Goal: Information Seeking & Learning: Find specific fact

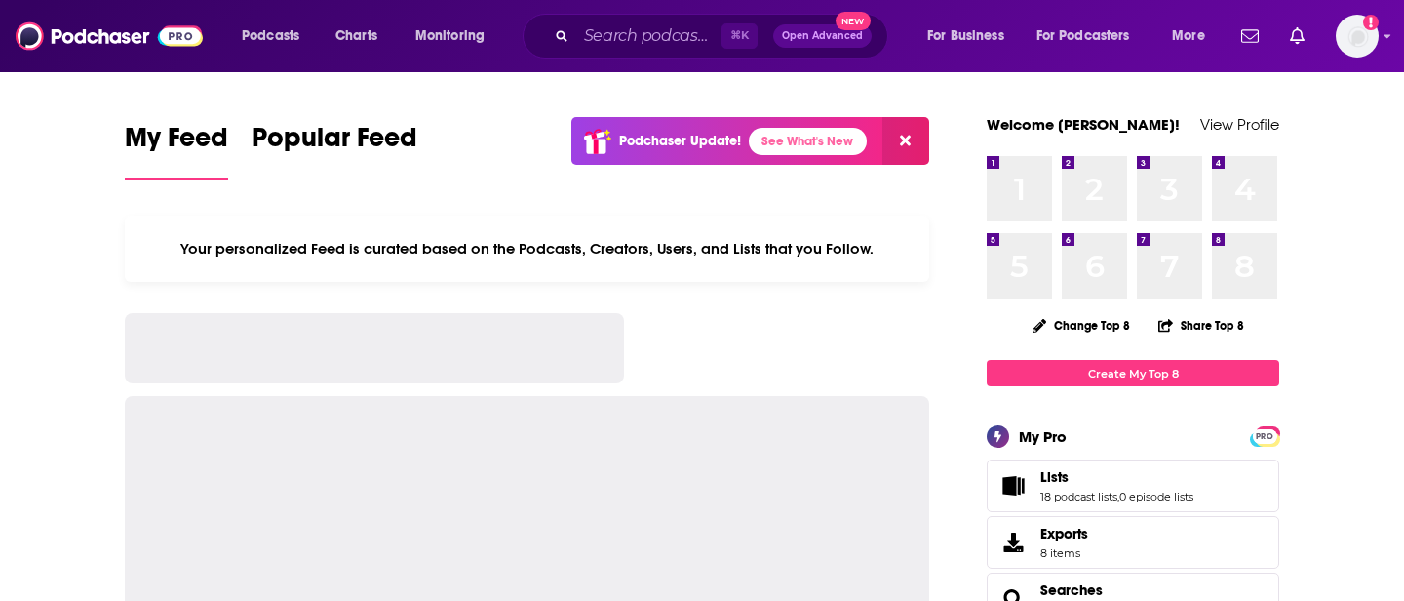
click at [638, 47] on input "Search podcasts, credits, & more..." at bounding box center [648, 35] width 145 height 31
click at [635, 38] on input "Search podcasts, credits, & more..." at bounding box center [648, 35] width 145 height 31
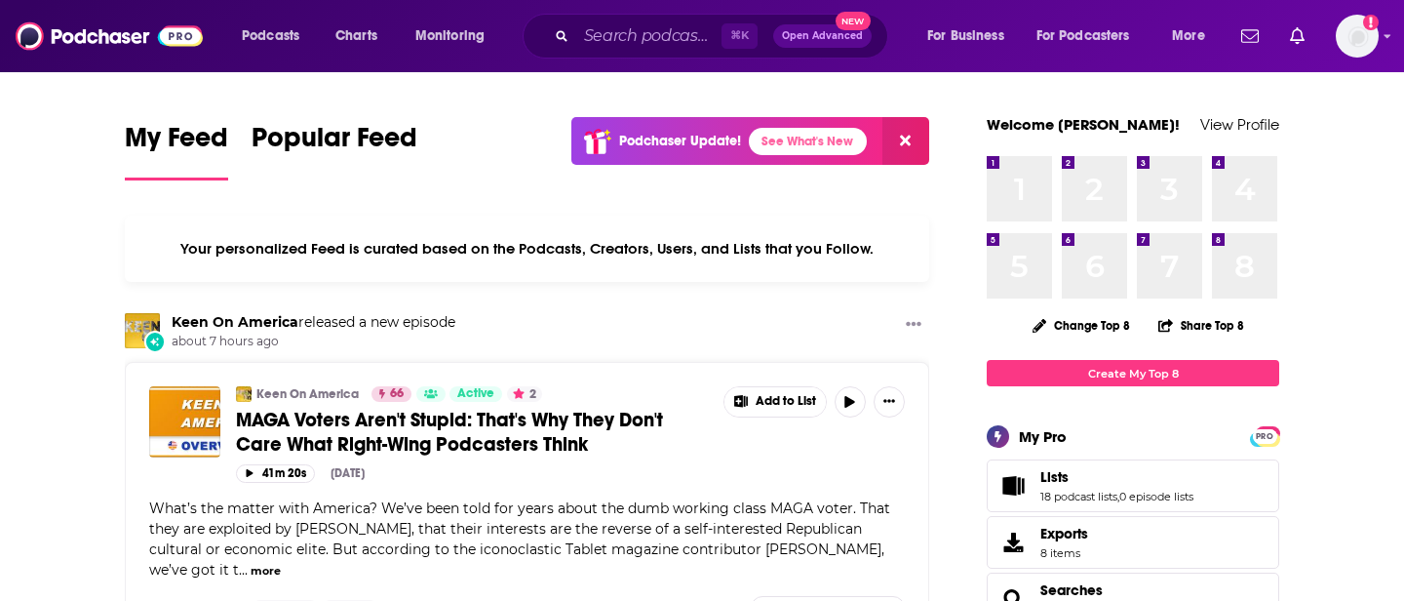
click at [604, 32] on input "Search podcasts, credits, & more..." at bounding box center [648, 35] width 145 height 31
click at [601, 40] on input "Search podcasts, credits, & more..." at bounding box center [648, 35] width 145 height 31
click at [602, 35] on input "Search podcasts, credits, & more..." at bounding box center [648, 35] width 145 height 31
click at [598, 38] on input "Search podcasts, credits, & more..." at bounding box center [648, 35] width 145 height 31
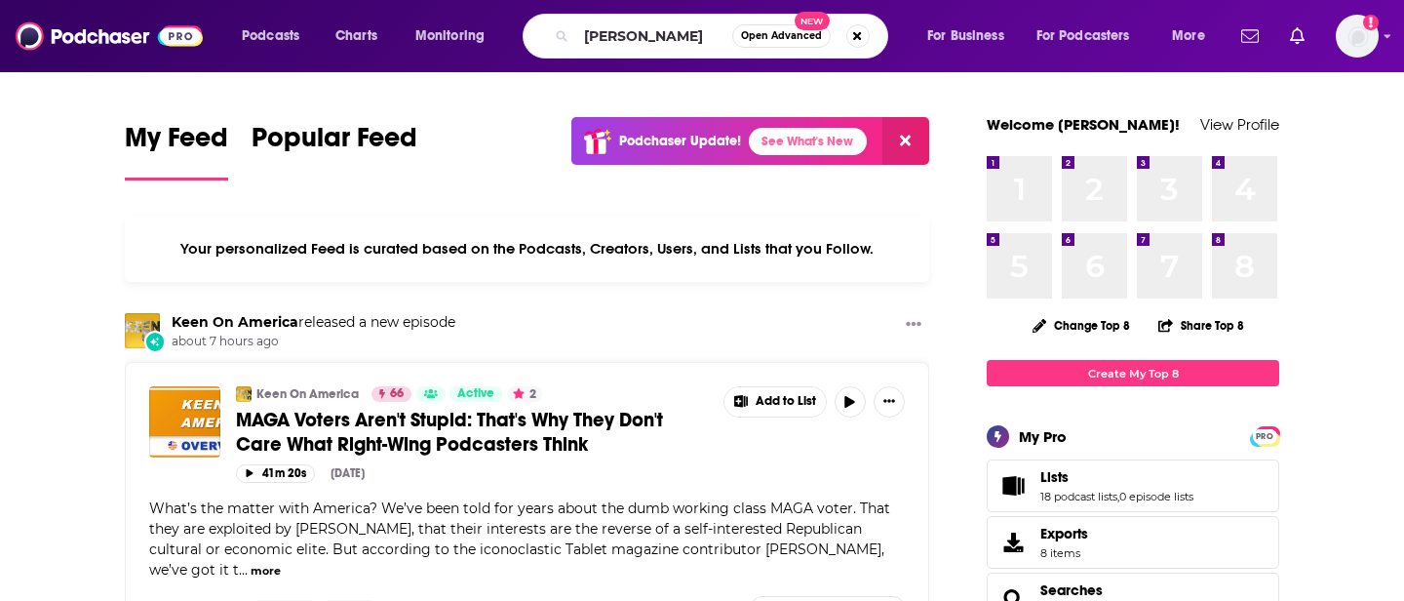
type input "[PERSON_NAME]"
